Goal: Information Seeking & Learning: Learn about a topic

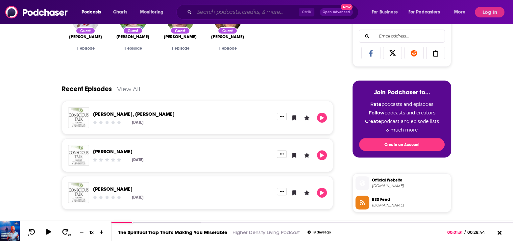
click at [208, 12] on input "Search podcasts, credits, & more..." at bounding box center [246, 12] width 105 height 11
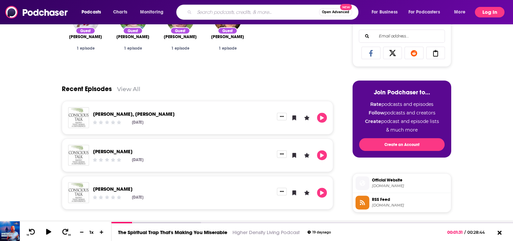
click at [489, 12] on button "Log In" at bounding box center [490, 12] width 30 height 11
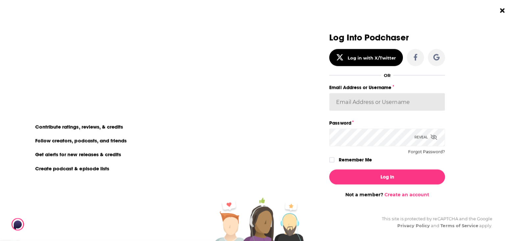
type input "MSanz"
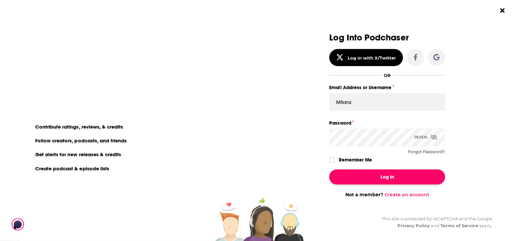
click at [374, 177] on button "Log In" at bounding box center [387, 176] width 116 height 15
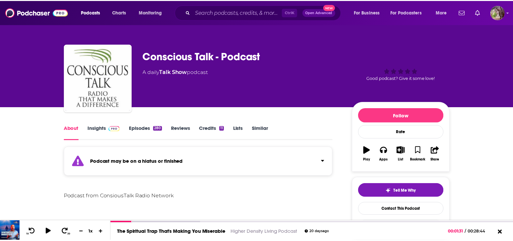
scroll to position [255, 0]
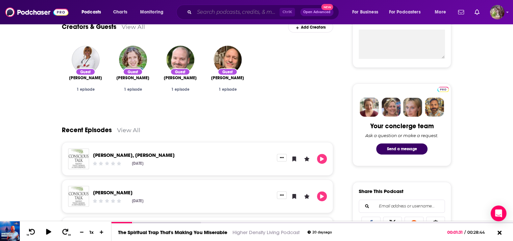
click at [228, 11] on input "Search podcasts, credits, & more..." at bounding box center [236, 12] width 85 height 11
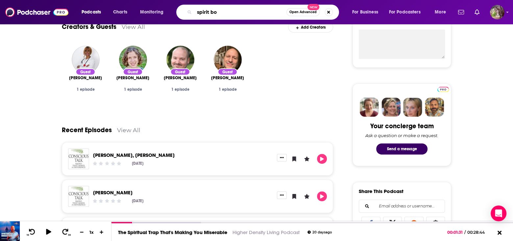
type input "spirit box"
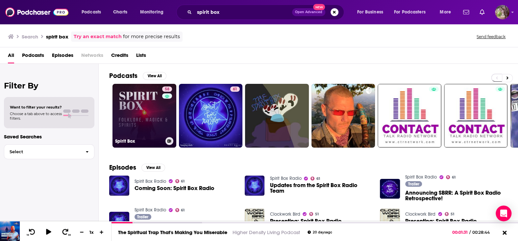
click at [133, 114] on link "58 Spirit Box" at bounding box center [145, 116] width 64 height 64
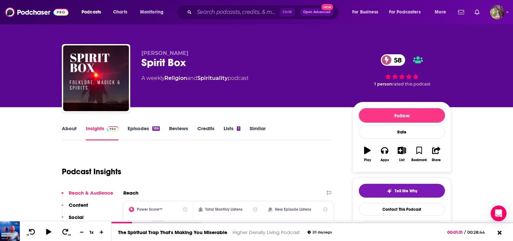
scroll to position [66, 0]
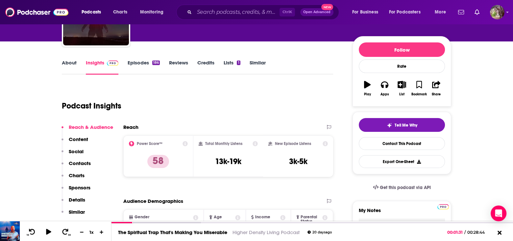
click at [66, 60] on link "About" at bounding box center [69, 67] width 15 height 15
